Goal: Transaction & Acquisition: Purchase product/service

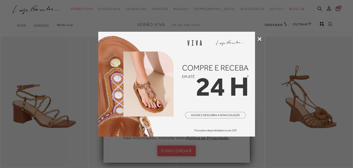
click at [258, 38] on icon at bounding box center [260, 39] width 4 height 4
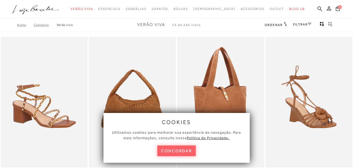
click at [260, 40] on img at bounding box center [221, 102] width 87 height 130
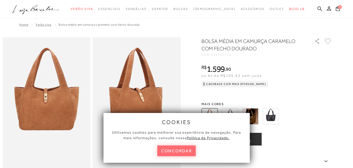
click at [166, 149] on button "concordar" at bounding box center [176, 150] width 39 height 11
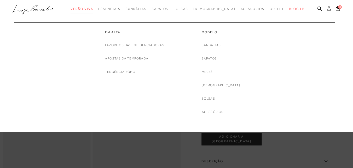
click at [91, 9] on span "Verão Viva" at bounding box center [82, 9] width 22 height 4
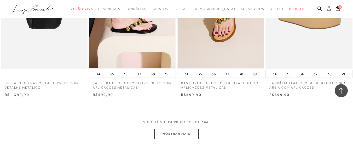
scroll to position [1987, 0]
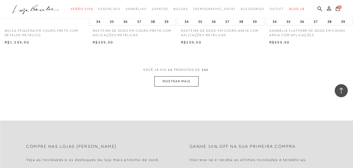
click at [185, 81] on button "MOSTRAR MAIS" at bounding box center [177, 81] width 44 height 10
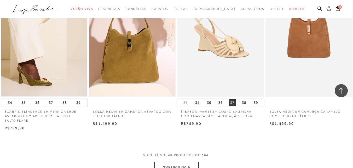
scroll to position [2955, 0]
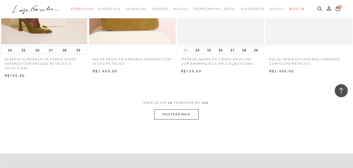
click at [189, 115] on button "MOSTRAR MAIS" at bounding box center [177, 114] width 44 height 10
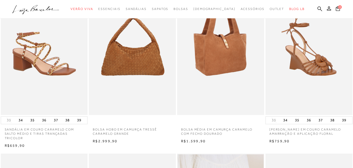
scroll to position [78, 0]
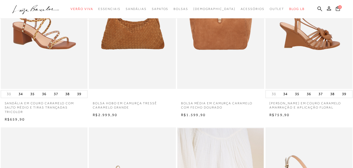
click at [322, 46] on img at bounding box center [309, 23] width 87 height 130
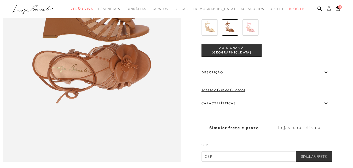
scroll to position [262, 0]
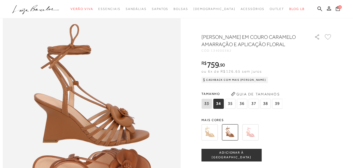
click at [209, 140] on img at bounding box center [210, 132] width 16 height 16
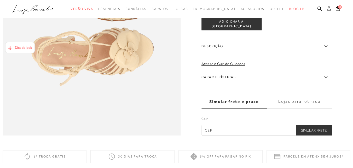
scroll to position [288, 0]
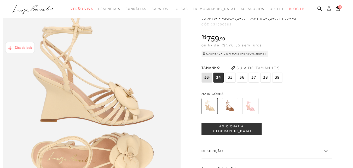
click at [257, 114] on img at bounding box center [250, 106] width 16 height 16
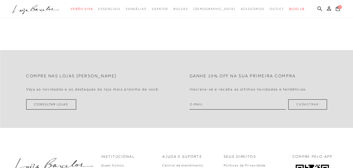
scroll to position [872, 0]
